Goal: Check status: Check status

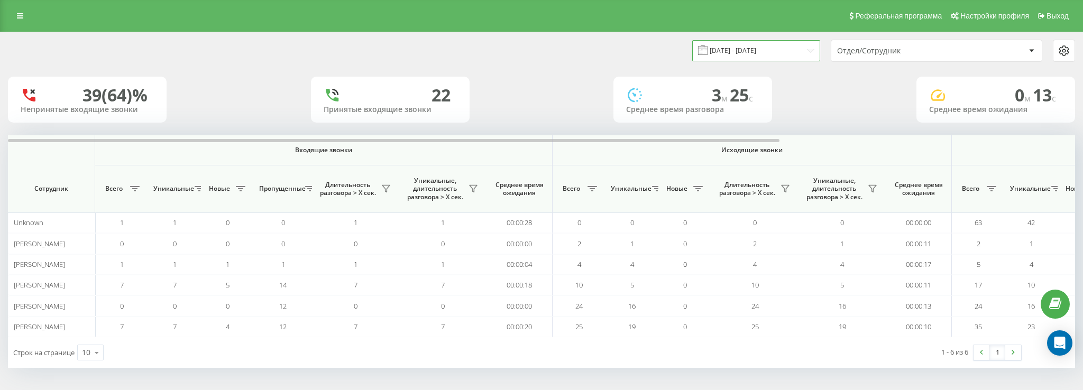
click at [772, 49] on input "[DATE] - [DATE]" at bounding box center [756, 50] width 128 height 21
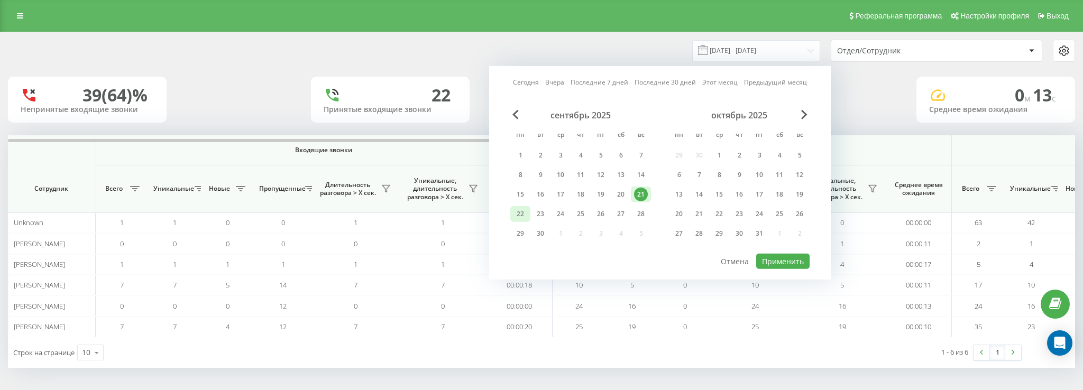
click at [522, 209] on div "22" at bounding box center [521, 214] width 14 height 14
click at [795, 263] on button "Применить" at bounding box center [782, 261] width 53 height 15
type input "[DATE] - [DATE]"
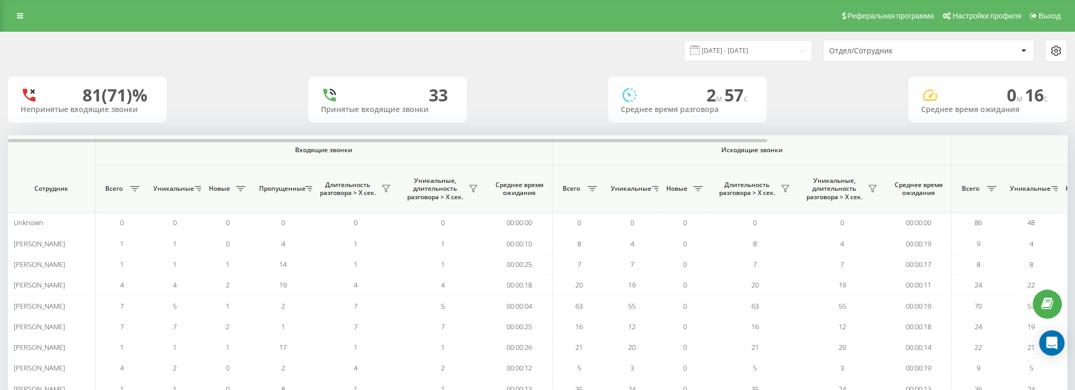
click at [912, 47] on div "Отдел/Сотрудник" at bounding box center [893, 51] width 126 height 9
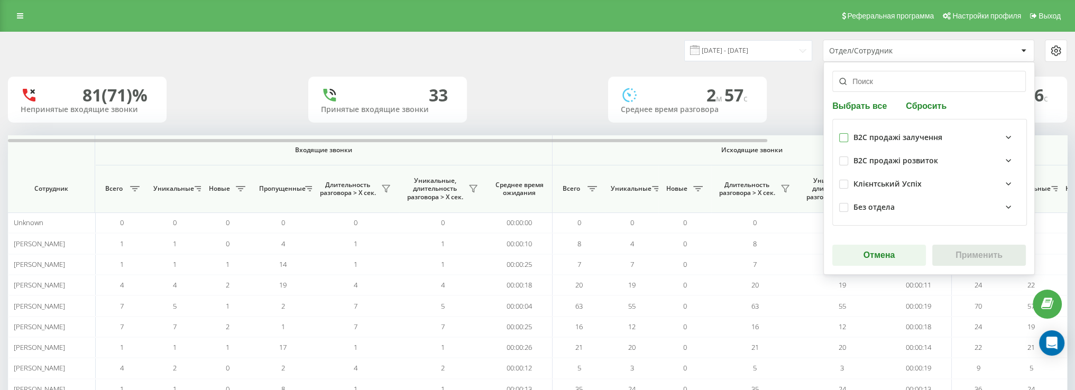
click at [845, 133] on label at bounding box center [844, 133] width 9 height 0
checkbox input "true"
click at [980, 259] on button "Применить" at bounding box center [980, 255] width 94 height 21
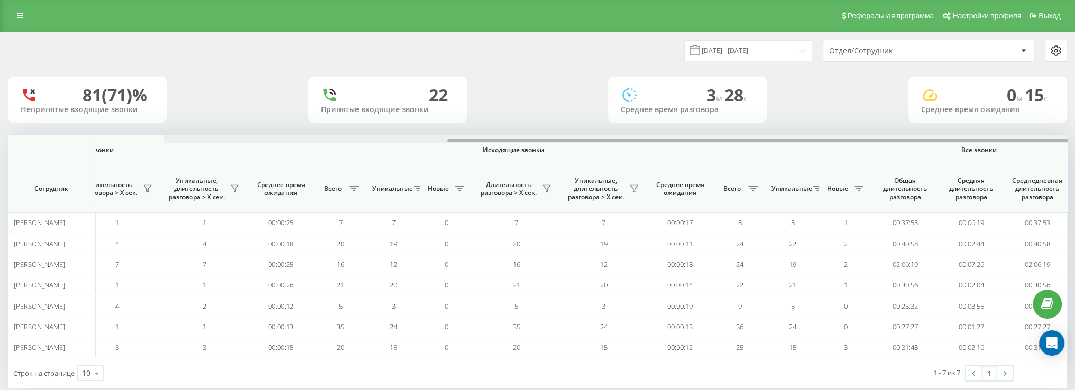
scroll to position [0, 416]
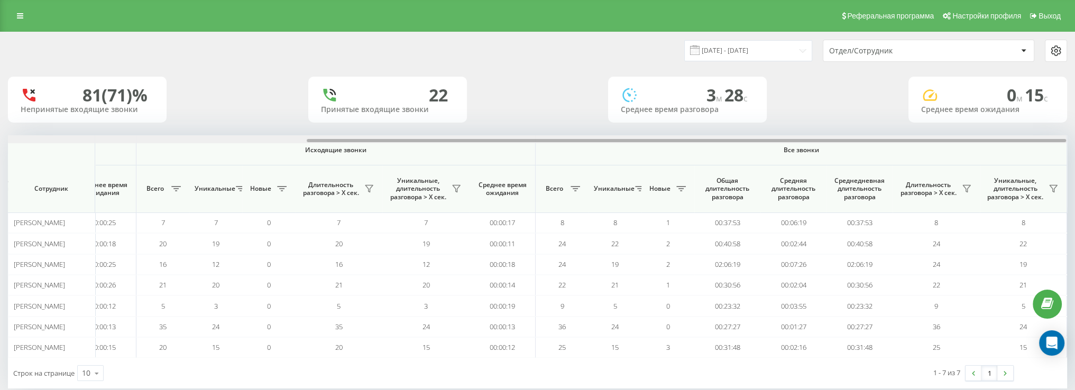
drag, startPoint x: 762, startPoint y: 141, endPoint x: 1083, endPoint y: 78, distance: 326.6
click at [1075, 78] on html "[DOMAIN_NAME] Проекты [DOMAIN_NAME] Дашборд Центр обращений Аналитика Ваши отче…" at bounding box center [537, 195] width 1075 height 390
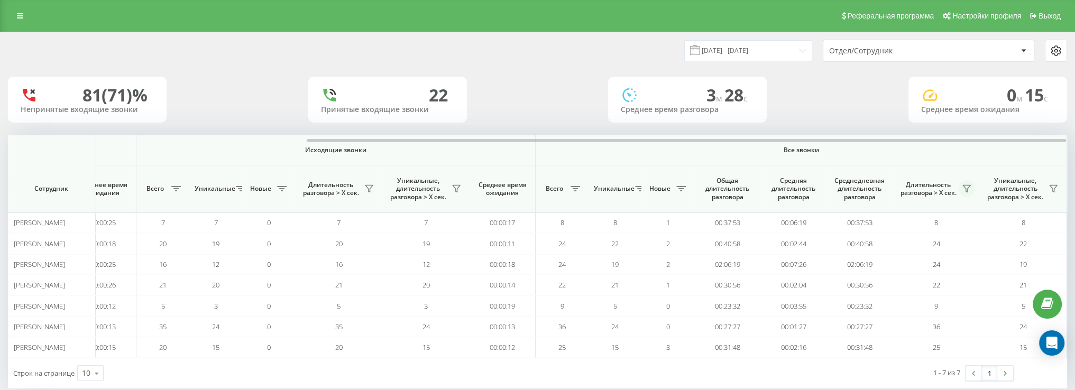
click at [969, 193] on button at bounding box center [967, 188] width 16 height 17
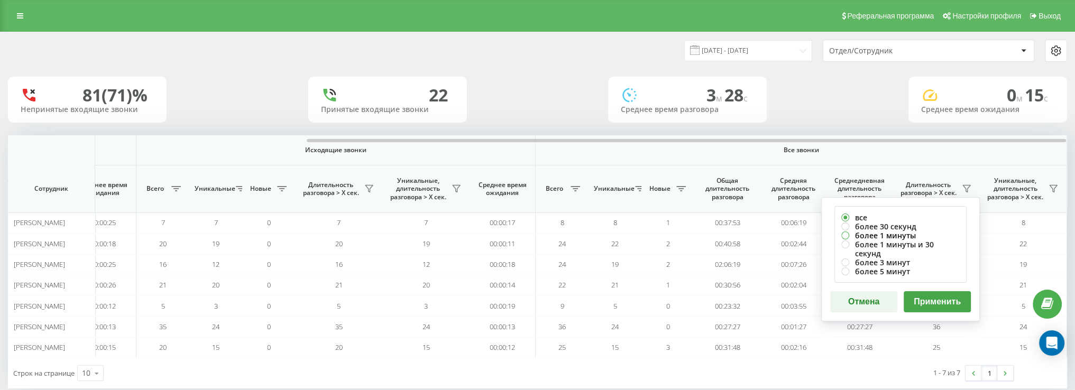
click at [893, 234] on label "более 1 минуты" at bounding box center [901, 235] width 119 height 9
radio input "true"
click at [929, 291] on button "Применить" at bounding box center [937, 301] width 67 height 21
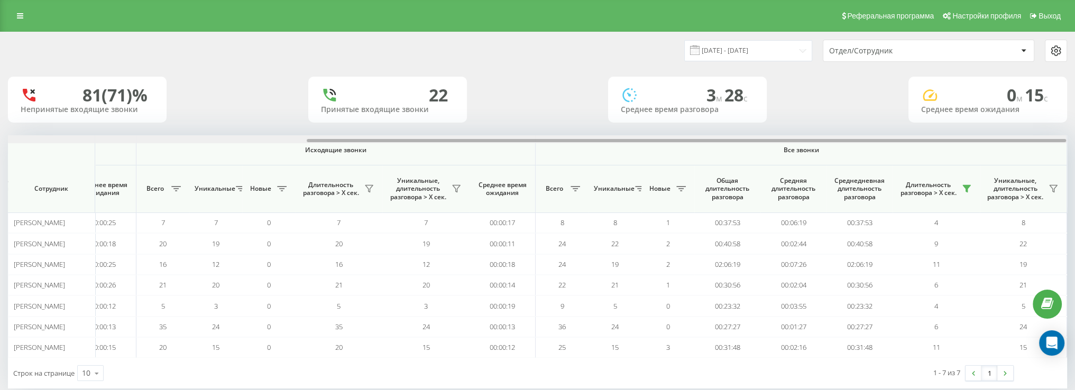
drag, startPoint x: 658, startPoint y: 139, endPoint x: 1083, endPoint y: 132, distance: 424.9
click at [1075, 132] on html "[DOMAIN_NAME] Проекты [DOMAIN_NAME] Дашборд Центр обращений Аналитика Ваши отче…" at bounding box center [537, 195] width 1075 height 390
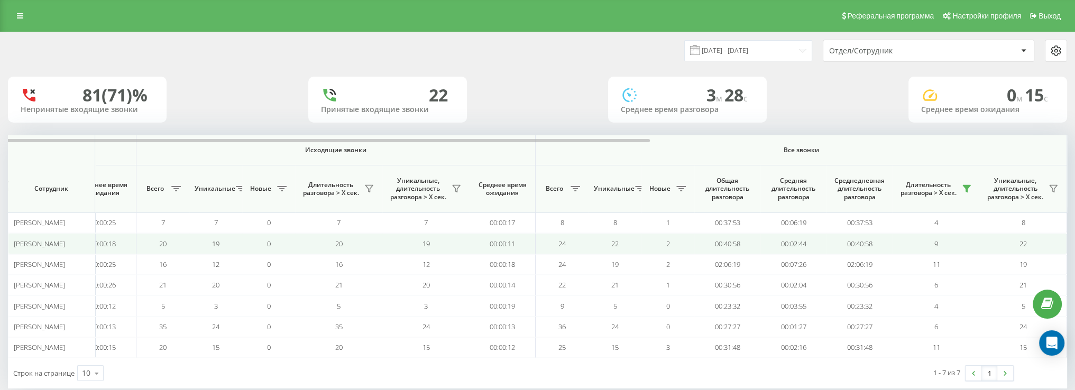
scroll to position [18, 0]
